Goal: Transaction & Acquisition: Purchase product/service

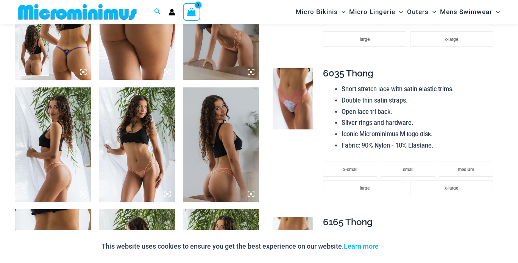
scroll to position [491, 0]
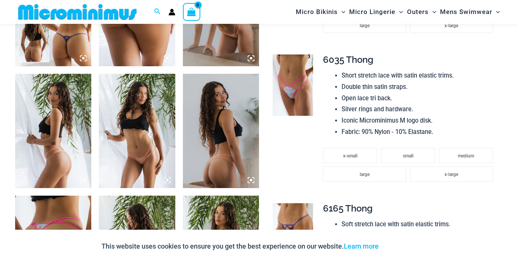
click at [137, 140] on img at bounding box center [137, 131] width 76 height 114
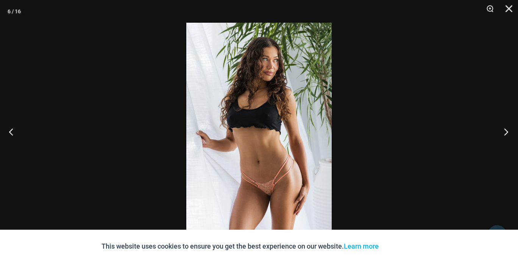
click at [511, 136] on button "Next" at bounding box center [504, 132] width 28 height 38
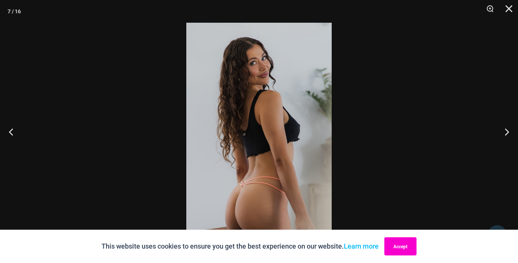
click at [402, 245] on button "Accept" at bounding box center [401, 247] width 32 height 18
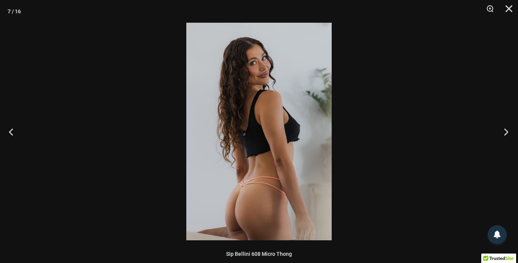
click at [508, 129] on button "Next" at bounding box center [504, 132] width 28 height 38
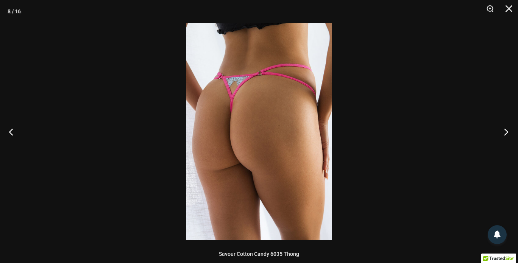
click at [508, 131] on button "Next" at bounding box center [504, 132] width 28 height 38
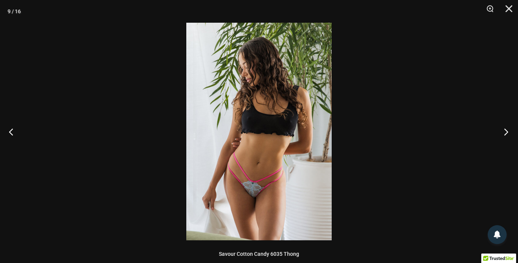
click at [508, 131] on button "Next" at bounding box center [504, 132] width 28 height 38
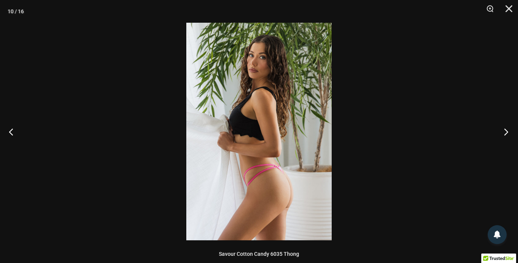
click at [508, 131] on button "Next" at bounding box center [504, 132] width 28 height 38
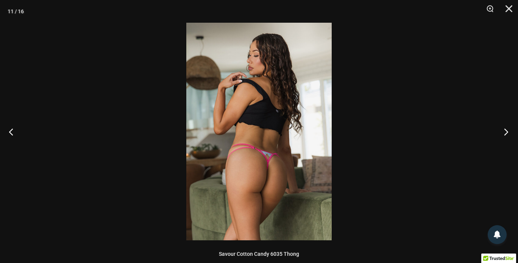
click at [508, 131] on button "Next" at bounding box center [504, 132] width 28 height 38
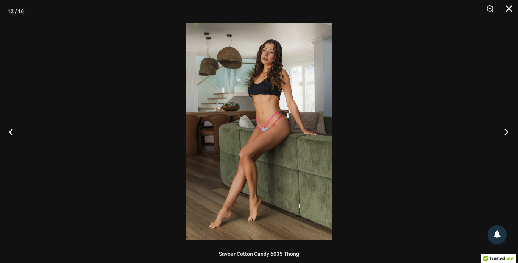
click at [508, 131] on button "Next" at bounding box center [504, 132] width 28 height 38
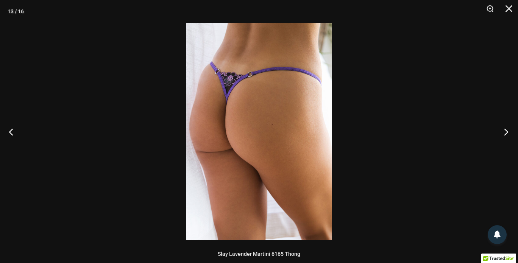
click at [508, 131] on button "Next" at bounding box center [504, 132] width 28 height 38
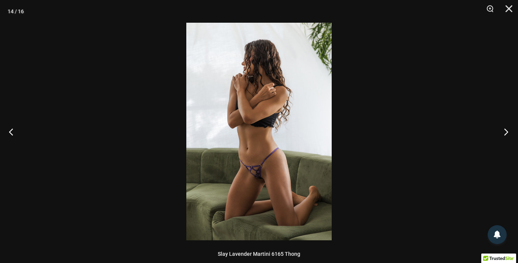
click at [508, 131] on button "Next" at bounding box center [504, 132] width 28 height 38
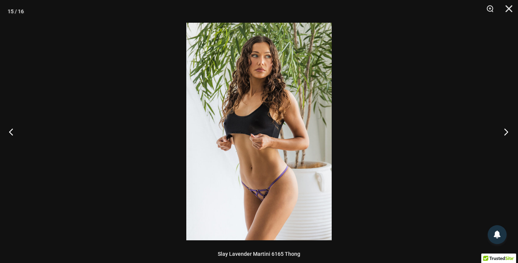
click at [508, 131] on button "Next" at bounding box center [504, 132] width 28 height 38
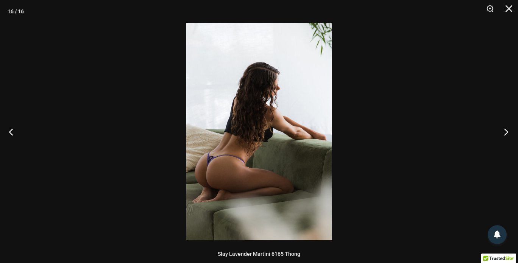
click at [508, 131] on button "Next" at bounding box center [504, 132] width 28 height 38
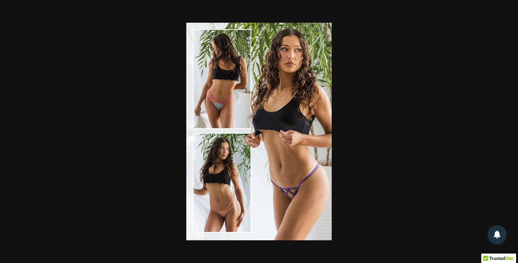
click at [0, 247] on div at bounding box center [259, 131] width 518 height 263
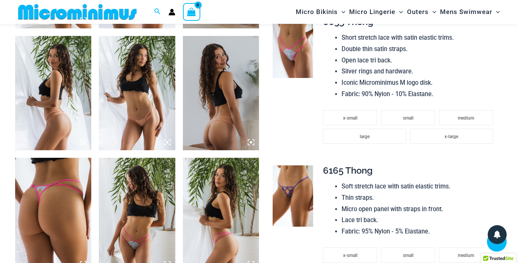
scroll to position [339, 0]
